Goal: Entertainment & Leisure: Consume media (video, audio)

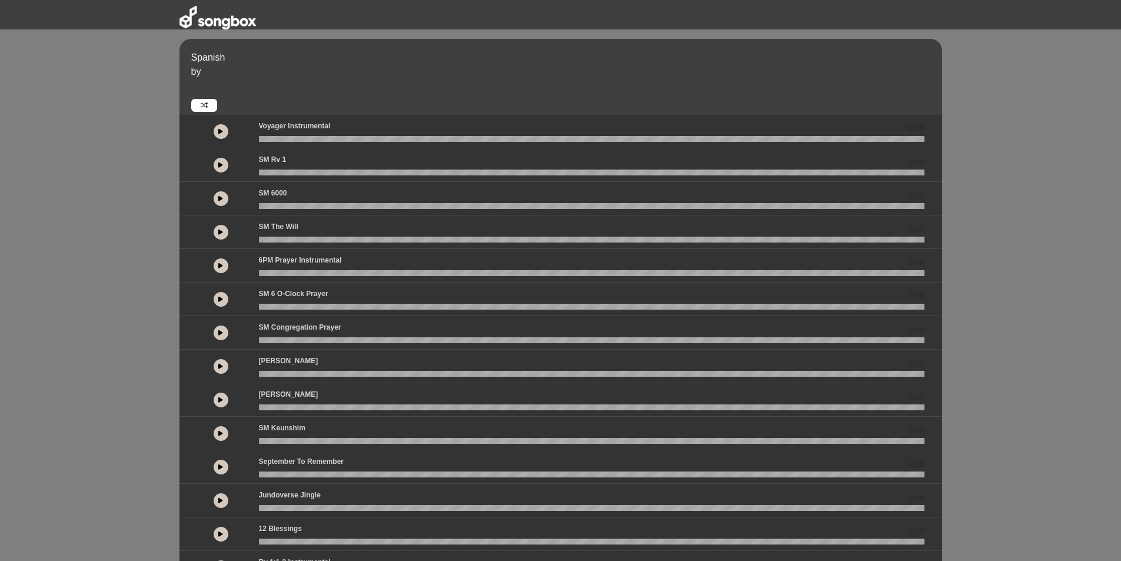
click at [201, 101] on link at bounding box center [204, 105] width 26 height 13
click at [221, 231] on icon at bounding box center [220, 232] width 5 height 6
click at [219, 235] on button at bounding box center [221, 232] width 15 height 15
click at [222, 234] on icon at bounding box center [220, 232] width 5 height 6
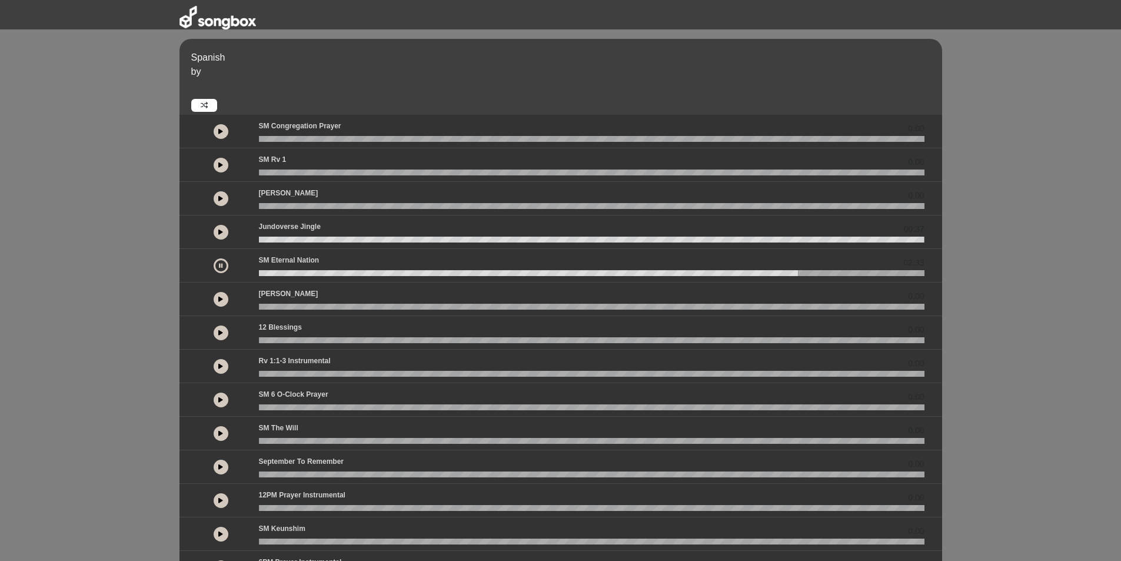
click at [219, 269] on button at bounding box center [221, 265] width 15 height 15
click at [222, 266] on icon at bounding box center [220, 265] width 5 height 6
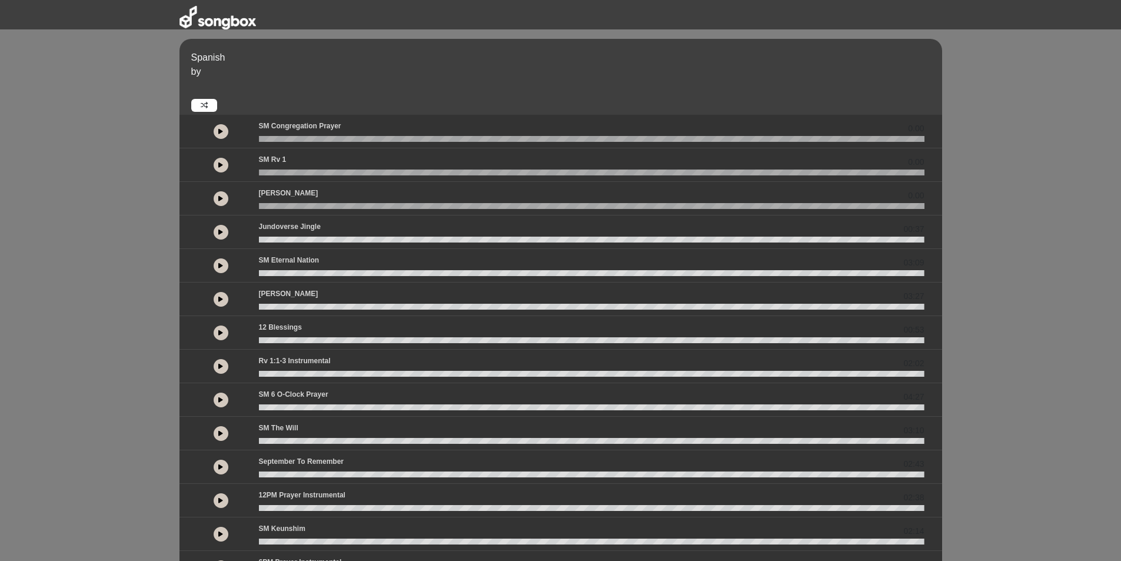
click at [225, 135] on button at bounding box center [221, 131] width 15 height 15
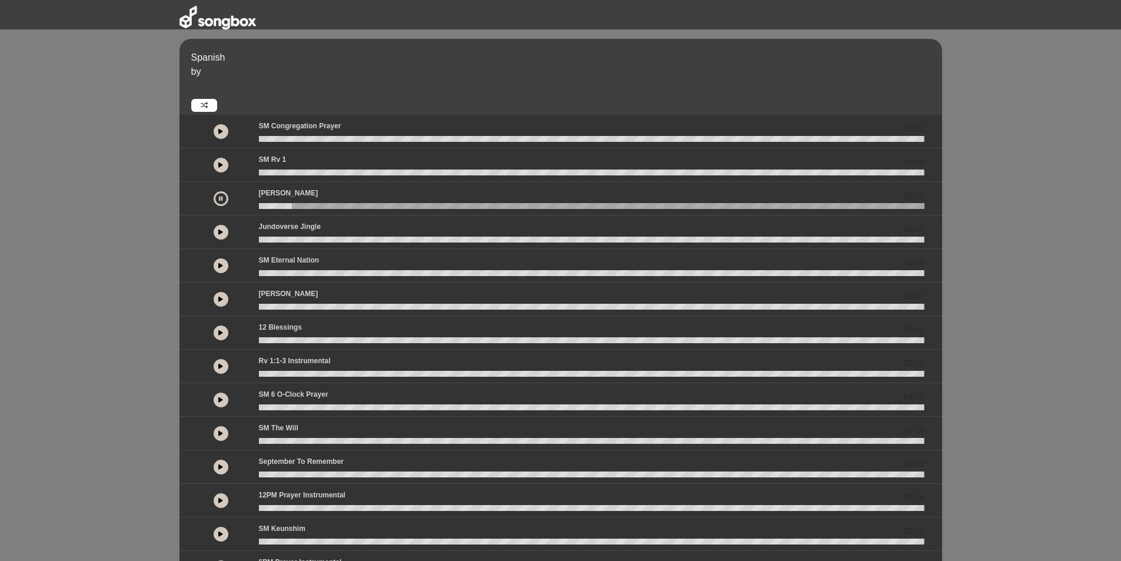
click at [219, 168] on icon at bounding box center [220, 165] width 5 height 6
click at [219, 167] on icon at bounding box center [221, 165] width 4 height 6
